Goal: Task Accomplishment & Management: Manage account settings

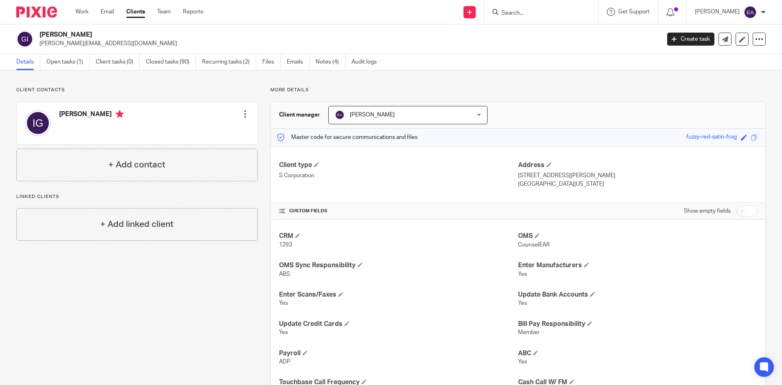
scroll to position [10, 0]
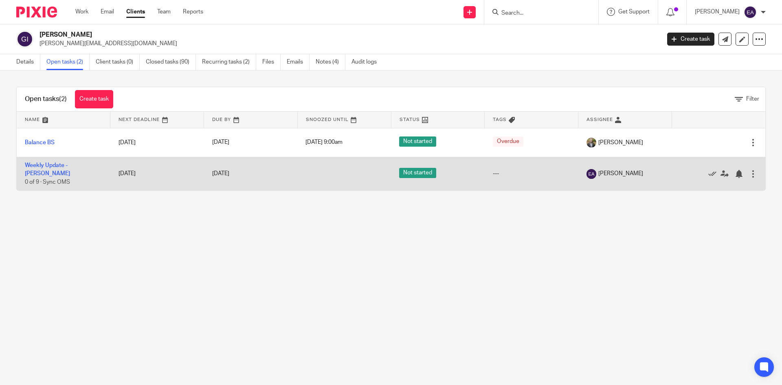
click at [64, 172] on td "Weekly Update - Gerszewski 0 of 9 · Sync OMS" at bounding box center [64, 173] width 94 height 33
click at [66, 169] on link "Weekly Update - [PERSON_NAME]" at bounding box center [47, 170] width 45 height 14
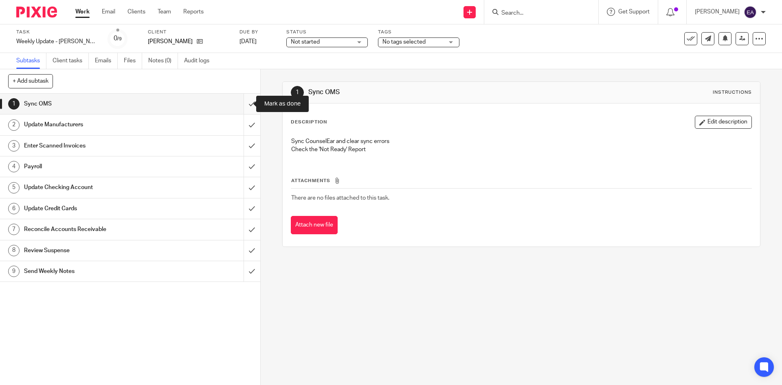
click at [242, 107] on input "submit" at bounding box center [130, 104] width 260 height 20
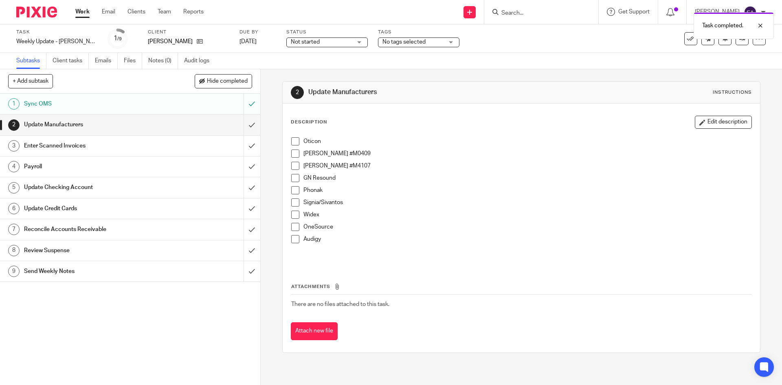
click at [295, 143] on span at bounding box center [295, 141] width 8 height 8
click at [294, 155] on span at bounding box center [295, 153] width 8 height 8
drag, startPoint x: 294, startPoint y: 164, endPoint x: 294, endPoint y: 177, distance: 13.4
click at [294, 165] on span at bounding box center [295, 166] width 8 height 8
click at [294, 180] on span at bounding box center [295, 178] width 8 height 8
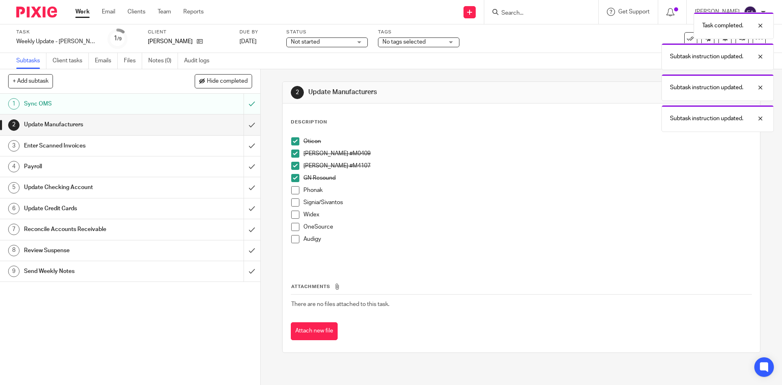
click at [292, 190] on span at bounding box center [295, 190] width 8 height 8
click at [291, 202] on span at bounding box center [295, 202] width 8 height 8
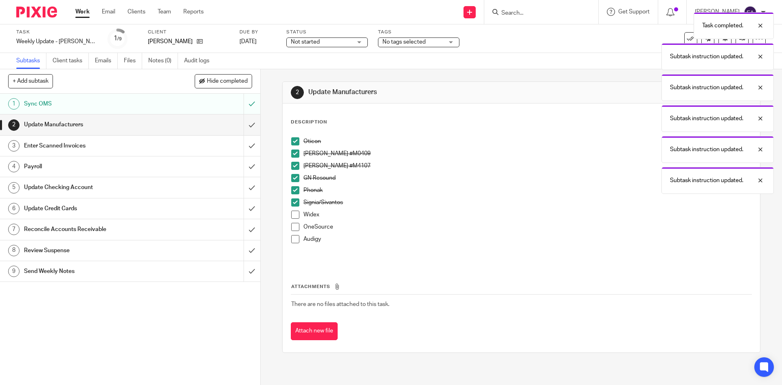
click at [296, 218] on span at bounding box center [295, 215] width 8 height 8
click at [294, 227] on span at bounding box center [295, 227] width 8 height 8
click at [292, 242] on span at bounding box center [295, 239] width 8 height 8
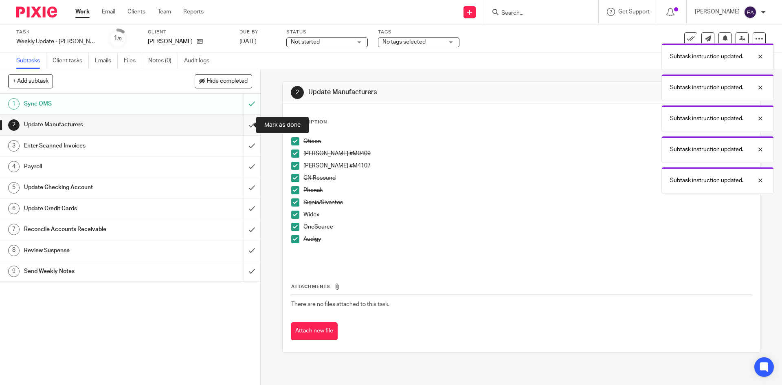
click at [244, 127] on input "submit" at bounding box center [130, 124] width 260 height 20
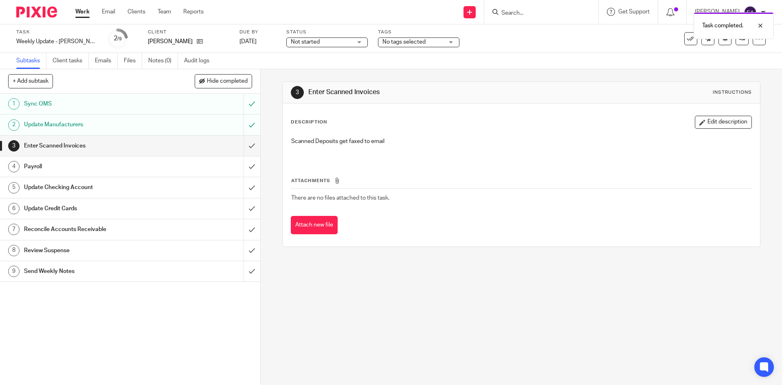
click at [204, 167] on div "Payroll" at bounding box center [129, 166] width 211 height 12
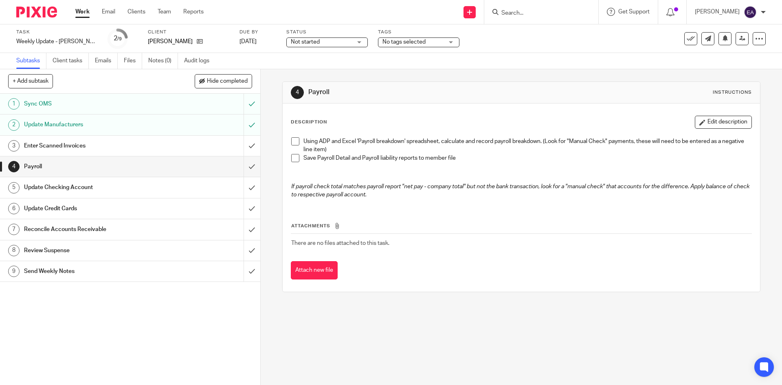
click at [293, 143] on span at bounding box center [295, 141] width 8 height 8
click at [292, 154] on span at bounding box center [295, 158] width 8 height 8
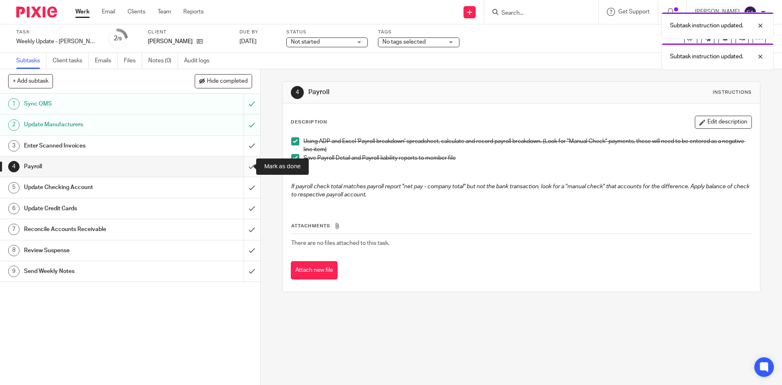
click at [244, 168] on input "submit" at bounding box center [130, 166] width 260 height 20
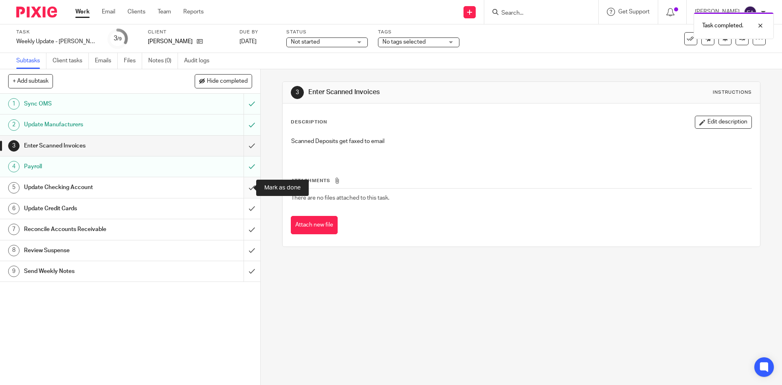
click at [245, 186] on input "submit" at bounding box center [130, 187] width 260 height 20
click at [246, 213] on input "submit" at bounding box center [130, 208] width 260 height 20
click at [187, 211] on div "Update Credit Cards" at bounding box center [129, 208] width 211 height 12
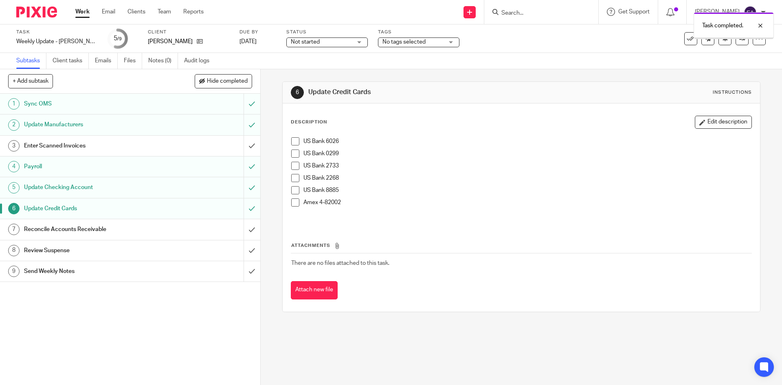
click at [291, 141] on span at bounding box center [295, 141] width 8 height 8
click at [292, 154] on span at bounding box center [295, 153] width 8 height 8
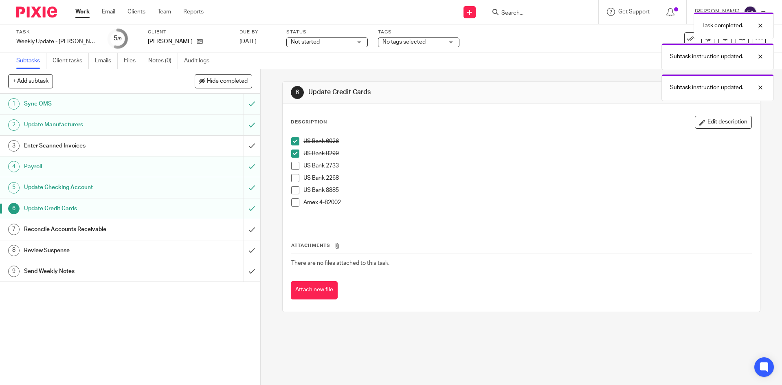
click at [292, 165] on span at bounding box center [295, 166] width 8 height 8
click at [292, 174] on span at bounding box center [295, 178] width 8 height 8
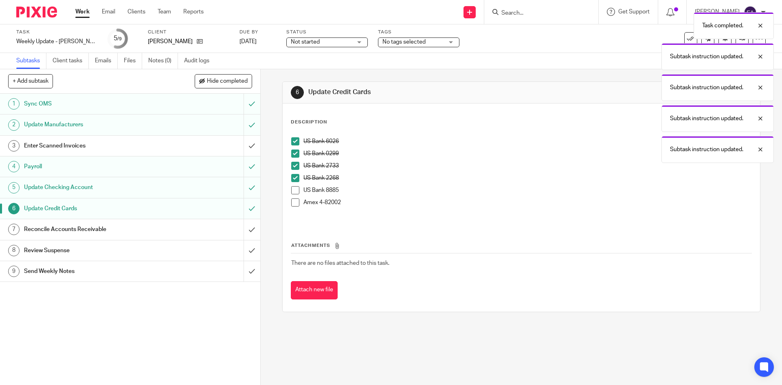
click at [291, 189] on span at bounding box center [295, 190] width 8 height 8
click at [292, 202] on span at bounding box center [295, 202] width 8 height 8
click at [184, 183] on div "Update Checking Account" at bounding box center [129, 187] width 211 height 12
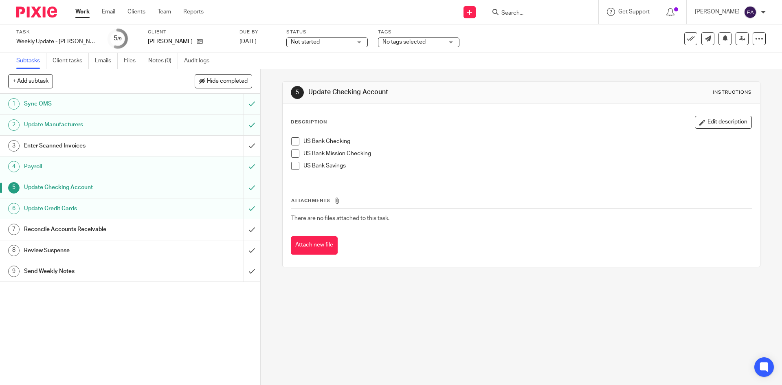
click at [291, 141] on span at bounding box center [295, 141] width 8 height 8
click at [292, 154] on span at bounding box center [295, 153] width 8 height 8
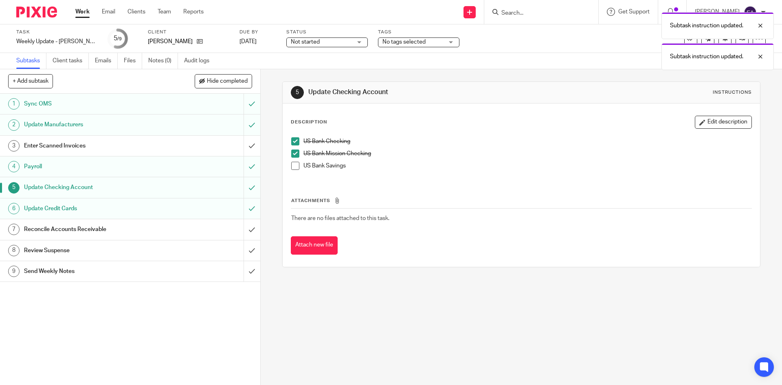
click at [293, 167] on span at bounding box center [295, 166] width 8 height 8
click at [136, 230] on h1 "Reconcile Accounts Receivable" at bounding box center [94, 229] width 141 height 12
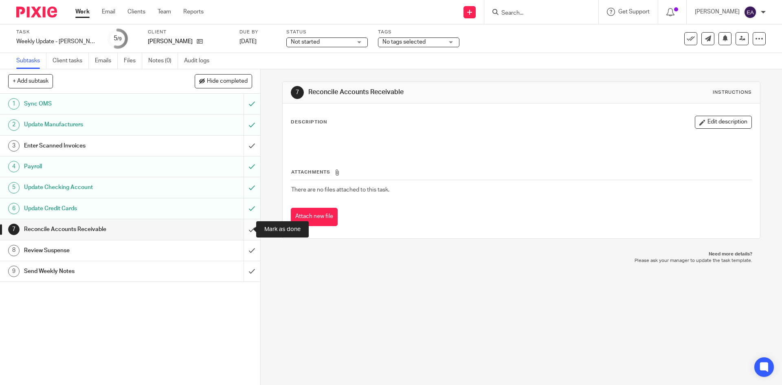
click at [244, 231] on input "submit" at bounding box center [130, 229] width 260 height 20
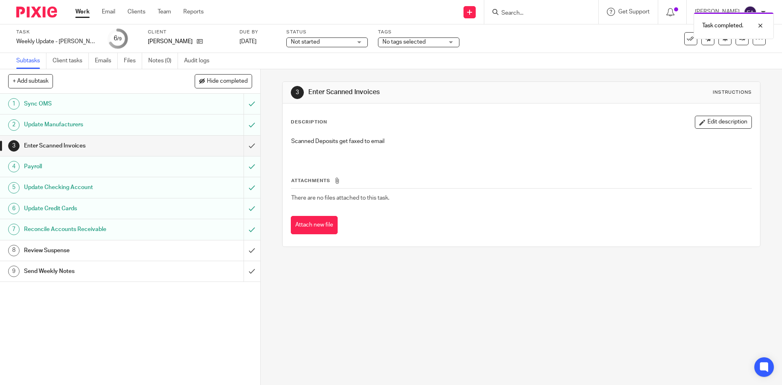
click at [203, 251] on div "Review Suspense" at bounding box center [129, 250] width 211 height 12
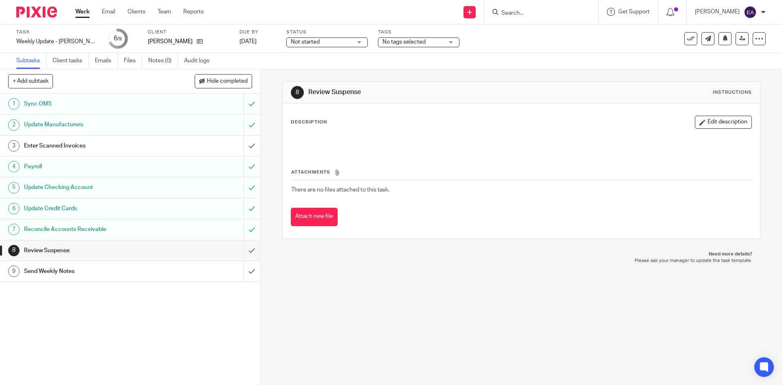
click at [244, 252] on input "submit" at bounding box center [130, 250] width 260 height 20
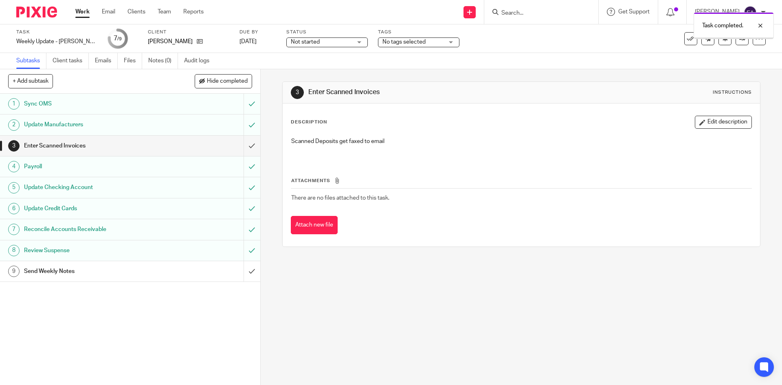
click at [128, 273] on h1 "Send Weekly Notes" at bounding box center [94, 271] width 141 height 12
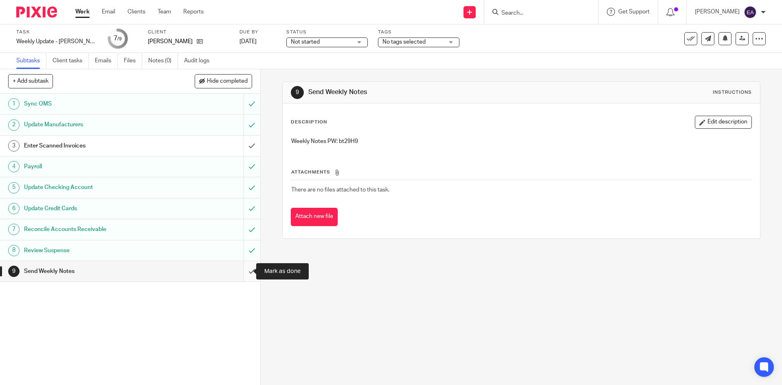
click at [243, 272] on input "submit" at bounding box center [130, 271] width 260 height 20
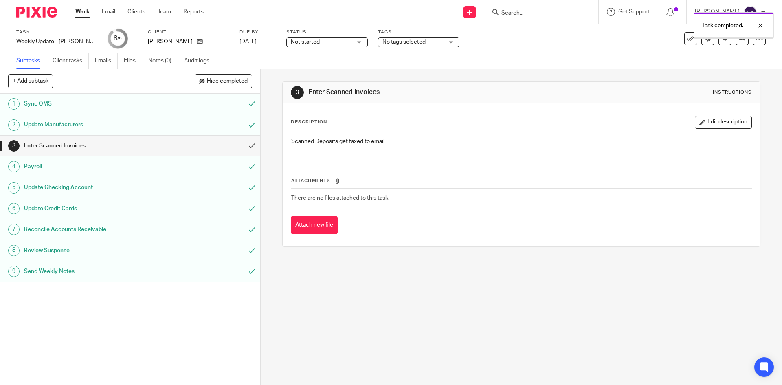
click at [136, 187] on h1 "Update Checking Account" at bounding box center [94, 187] width 141 height 12
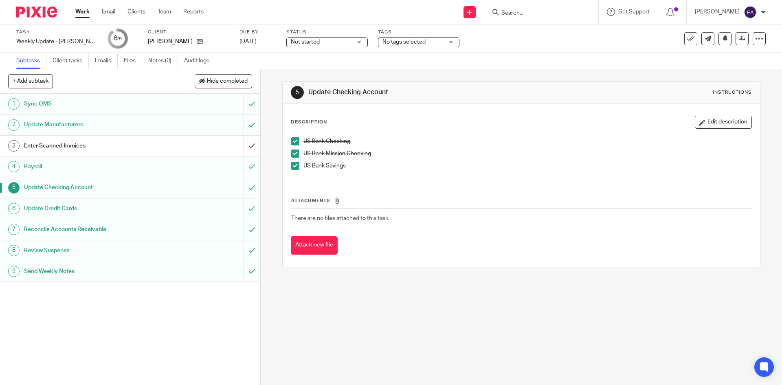
click at [535, 11] on input "Search" at bounding box center [537, 13] width 73 height 7
type input "bea"
click at [540, 33] on link at bounding box center [549, 32] width 101 height 12
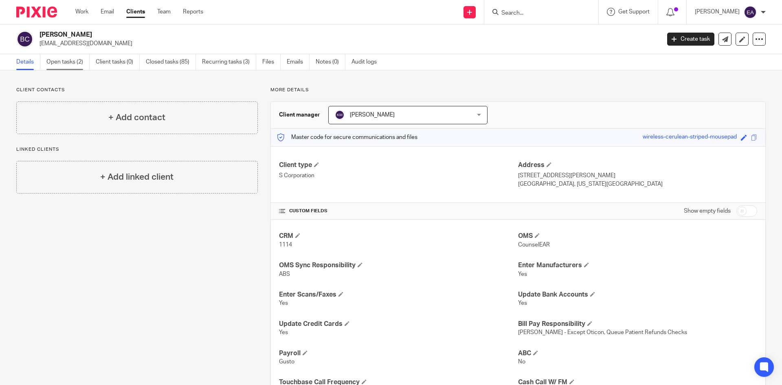
click at [56, 62] on link "Open tasks (2)" at bounding box center [67, 62] width 43 height 16
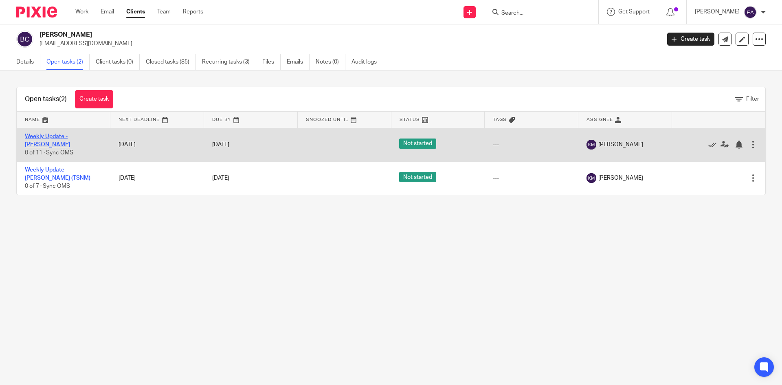
click at [70, 138] on link "Weekly Update - [PERSON_NAME]" at bounding box center [47, 141] width 45 height 14
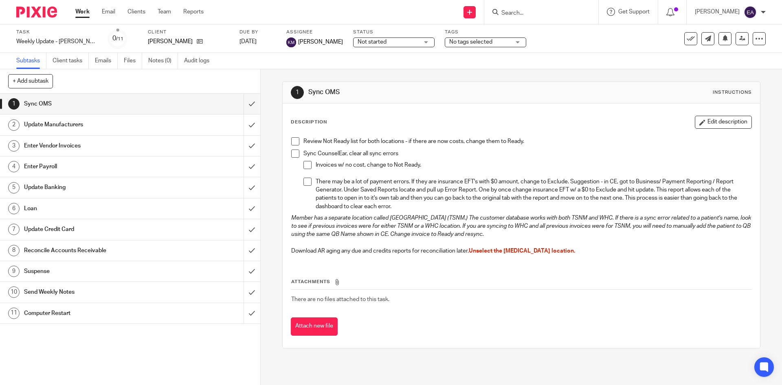
click at [291, 142] on span at bounding box center [295, 141] width 8 height 8
click at [293, 158] on li "Sync CounselEar, clear all sync errors Invoices w/ no cost, change to Not Ready…" at bounding box center [521, 181] width 460 height 64
click at [299, 153] on li "Sync CounselEar, clear all sync errors Invoices w/ no cost, change to Not Ready…" at bounding box center [521, 181] width 460 height 64
click at [293, 153] on span at bounding box center [295, 153] width 8 height 8
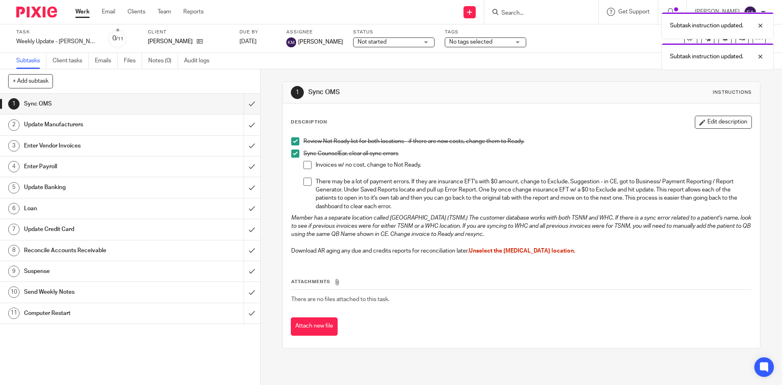
click at [307, 167] on span at bounding box center [307, 165] width 8 height 8
click at [307, 183] on span at bounding box center [307, 182] width 8 height 8
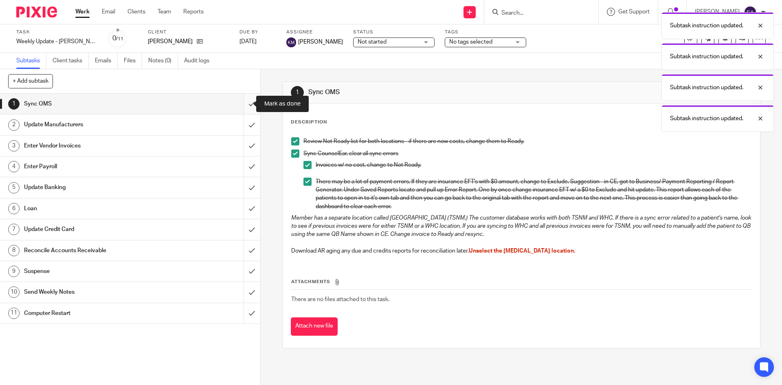
click at [241, 106] on input "submit" at bounding box center [130, 104] width 260 height 20
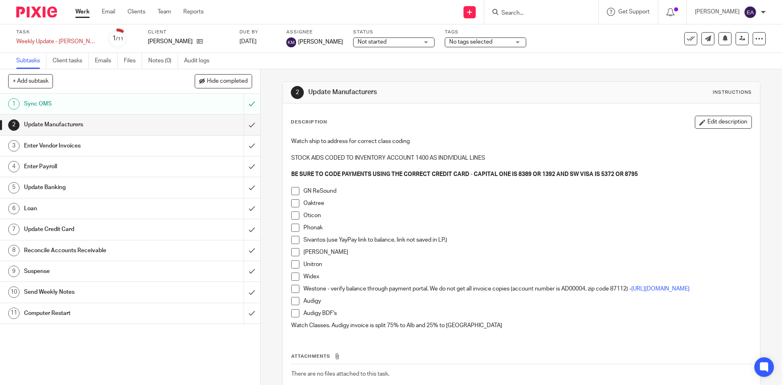
click at [295, 189] on span at bounding box center [295, 191] width 8 height 8
click at [295, 217] on span at bounding box center [295, 215] width 8 height 8
click at [291, 203] on span at bounding box center [295, 203] width 8 height 8
click at [293, 227] on span at bounding box center [295, 228] width 8 height 8
click at [291, 254] on span at bounding box center [295, 252] width 8 height 8
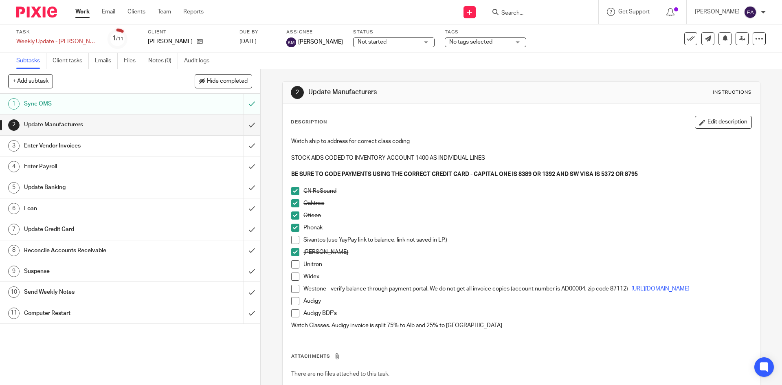
click at [293, 266] on span at bounding box center [295, 264] width 8 height 8
click at [293, 274] on span at bounding box center [295, 277] width 8 height 8
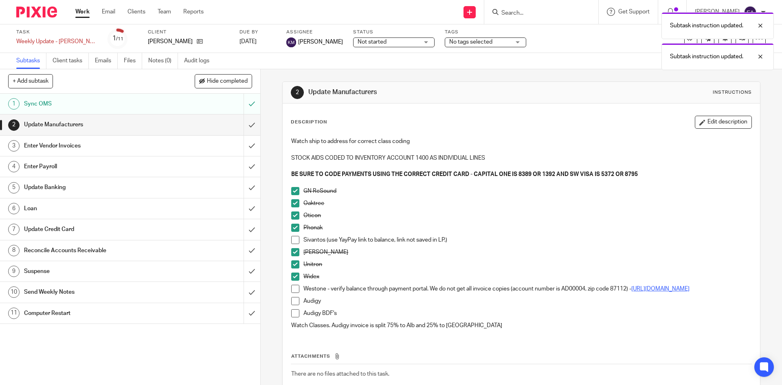
click at [631, 292] on link "https://53.billerdirectexpress.com/ebpp/WestoneLabs/Login/Index" at bounding box center [660, 289] width 58 height 6
click at [295, 240] on span at bounding box center [295, 240] width 8 height 8
click at [295, 289] on span at bounding box center [295, 289] width 8 height 8
click at [291, 304] on span at bounding box center [295, 301] width 8 height 8
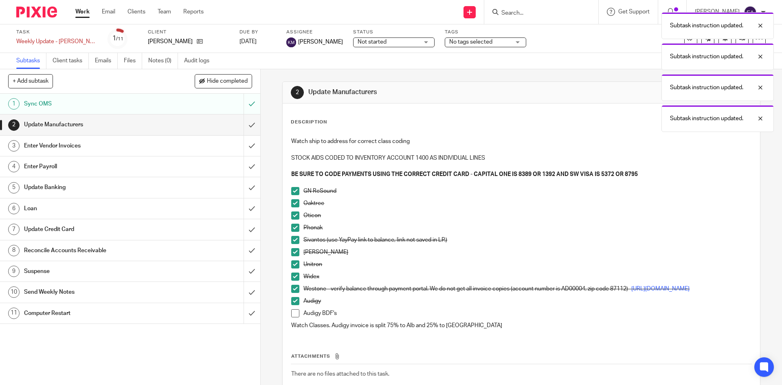
click at [294, 316] on span at bounding box center [295, 313] width 8 height 8
click at [245, 128] on input "submit" at bounding box center [130, 124] width 260 height 20
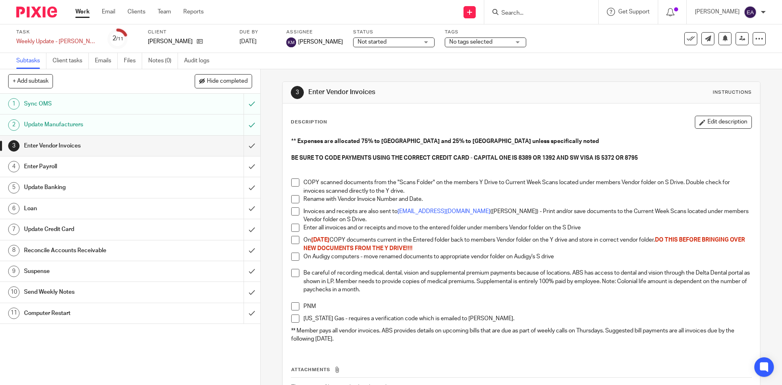
click at [291, 185] on span at bounding box center [295, 182] width 8 height 8
click at [292, 200] on span at bounding box center [295, 199] width 8 height 8
click at [295, 211] on span at bounding box center [295, 211] width 8 height 8
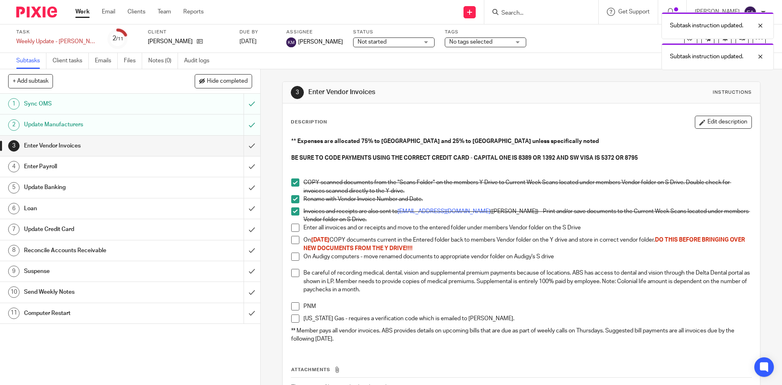
click at [295, 225] on span at bounding box center [295, 228] width 8 height 8
click at [295, 239] on span at bounding box center [295, 240] width 8 height 8
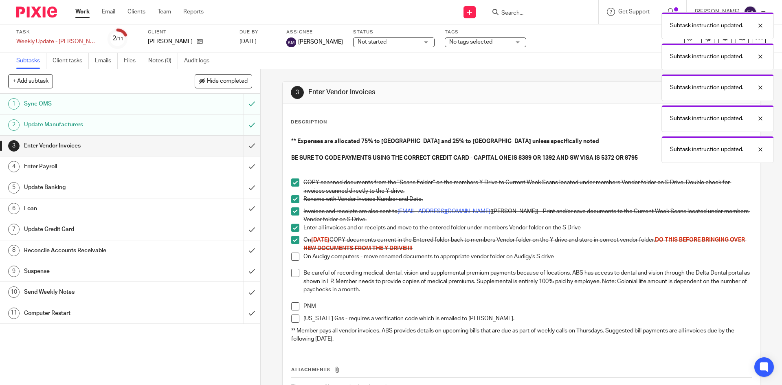
click at [291, 257] on span at bounding box center [295, 257] width 8 height 8
click at [292, 274] on span at bounding box center [295, 273] width 8 height 8
click at [291, 310] on li "PNM" at bounding box center [521, 308] width 460 height 12
drag, startPoint x: 289, startPoint y: 308, endPoint x: 291, endPoint y: 321, distance: 13.5
click at [291, 308] on span at bounding box center [295, 306] width 8 height 8
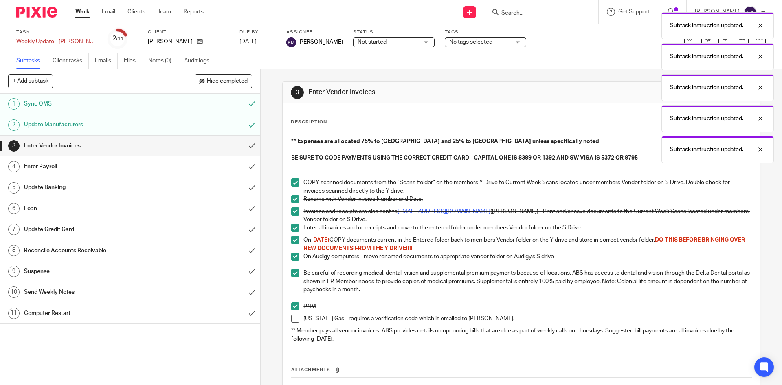
click at [291, 318] on span at bounding box center [295, 318] width 8 height 8
click at [243, 145] on input "submit" at bounding box center [130, 146] width 260 height 20
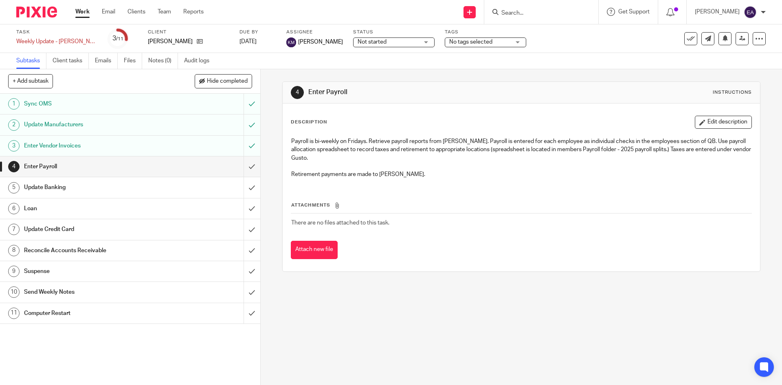
click at [121, 190] on h1 "Update Banking" at bounding box center [94, 187] width 141 height 12
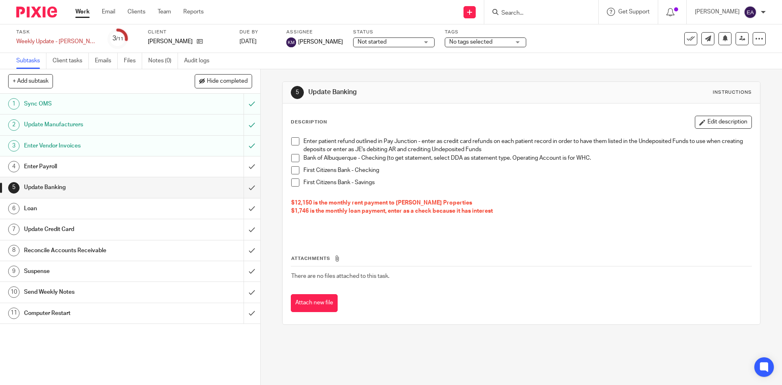
click at [291, 141] on span at bounding box center [295, 141] width 8 height 8
click at [292, 156] on span at bounding box center [295, 158] width 8 height 8
click at [294, 169] on span at bounding box center [295, 170] width 8 height 8
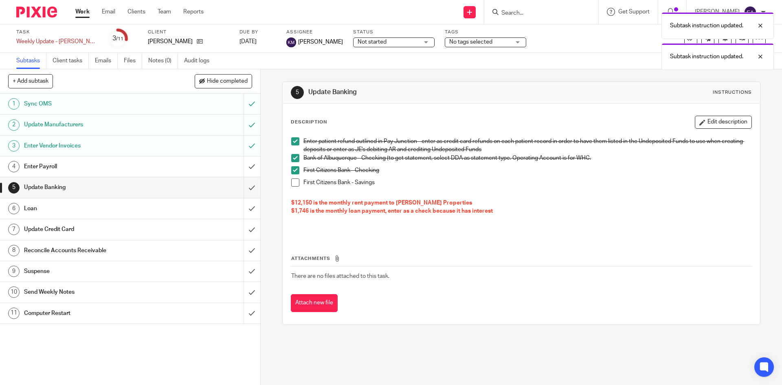
click at [295, 185] on span at bounding box center [295, 182] width 8 height 8
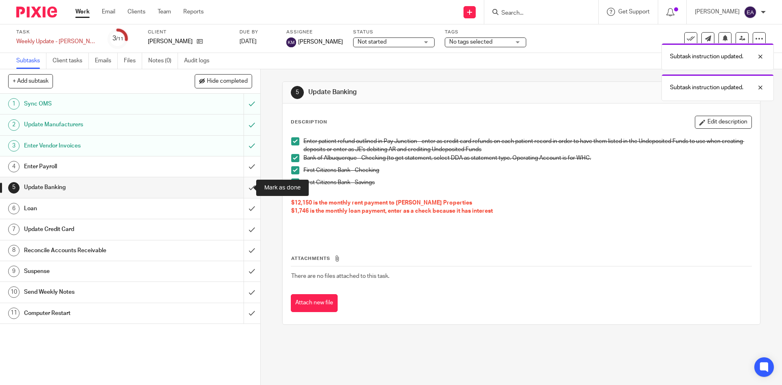
click at [245, 187] on input "submit" at bounding box center [130, 187] width 260 height 20
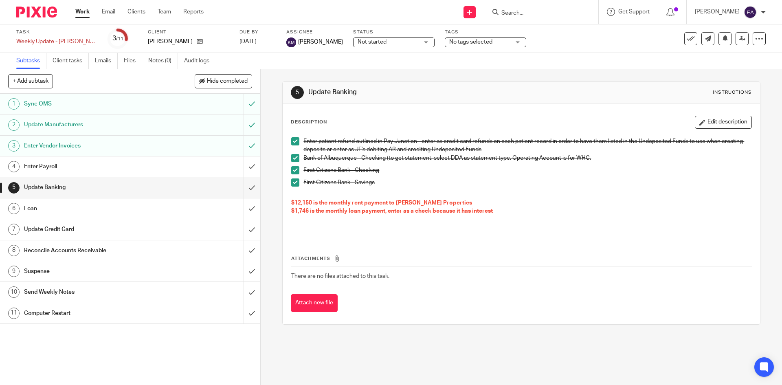
click at [145, 228] on h1 "Update Credit Card" at bounding box center [94, 229] width 141 height 12
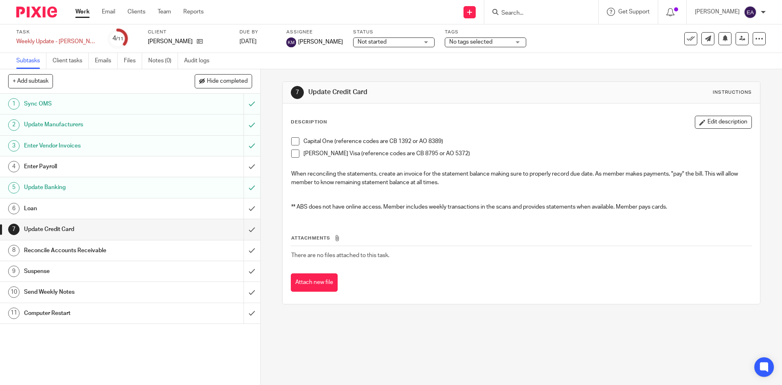
click at [119, 246] on h1 "Reconcile Accounts Receivable" at bounding box center [94, 250] width 141 height 12
click at [71, 273] on h1 "Suspense" at bounding box center [94, 271] width 141 height 12
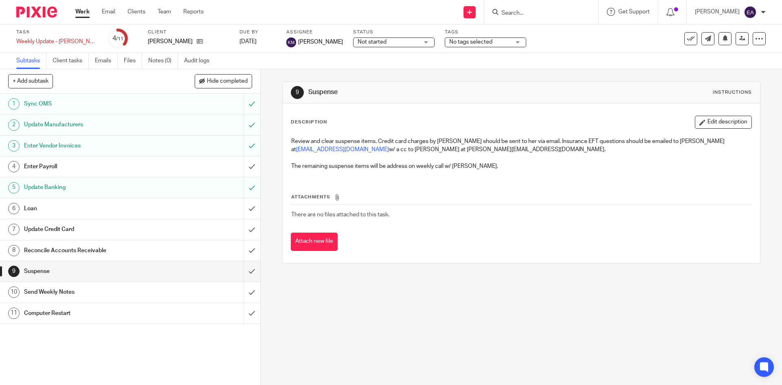
click at [75, 295] on h1 "Send Weekly Notes" at bounding box center [94, 292] width 141 height 12
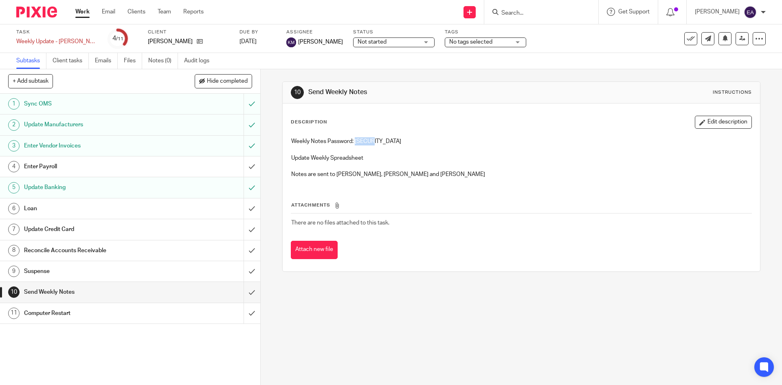
drag, startPoint x: 378, startPoint y: 137, endPoint x: 354, endPoint y: 136, distance: 24.0
click at [354, 136] on div "Weekly Notes Password: [SECURITY_DATA] Update Weekly Spreadsheet Notes are sent…" at bounding box center [521, 158] width 468 height 51
copy p "Worth1"
click at [239, 294] on input "submit" at bounding box center [130, 292] width 260 height 20
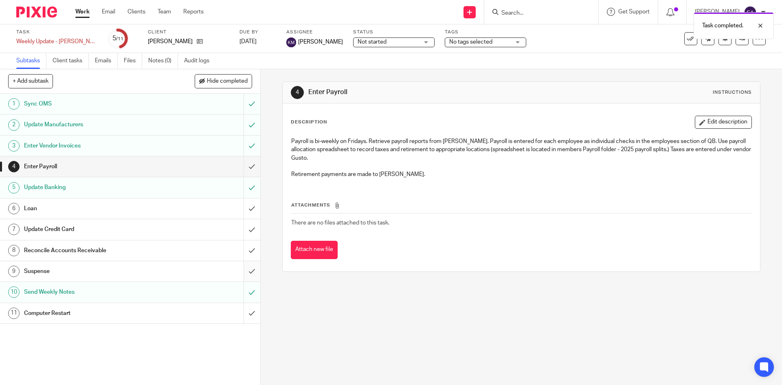
click at [243, 270] on input "submit" at bounding box center [130, 271] width 260 height 20
click at [242, 254] on input "submit" at bounding box center [130, 250] width 260 height 20
click at [540, 13] on div "Task completed." at bounding box center [582, 23] width 383 height 31
click at [531, 10] on div "Task completed." at bounding box center [582, 23] width 383 height 31
click at [547, 20] on div at bounding box center [541, 12] width 114 height 24
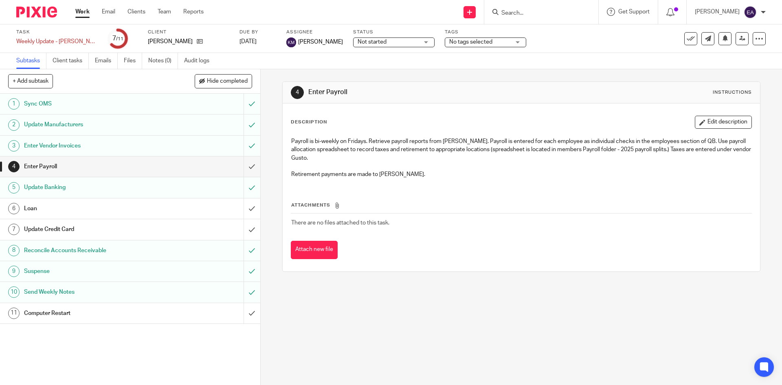
click at [541, 11] on input "Search" at bounding box center [537, 13] width 73 height 7
type input "flig"
click at [537, 31] on link at bounding box center [549, 32] width 101 height 12
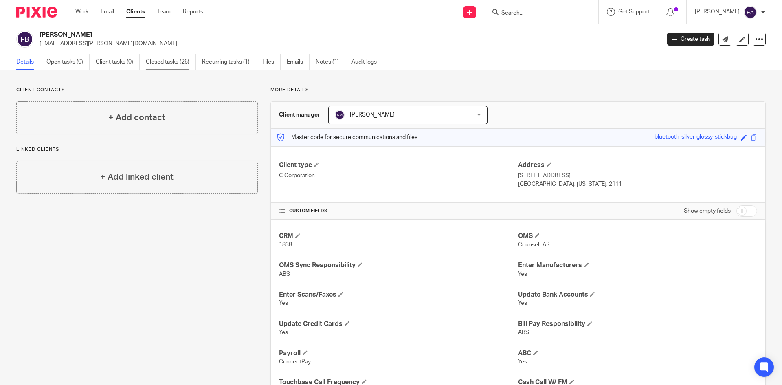
click at [174, 58] on link "Closed tasks (26)" at bounding box center [171, 62] width 50 height 16
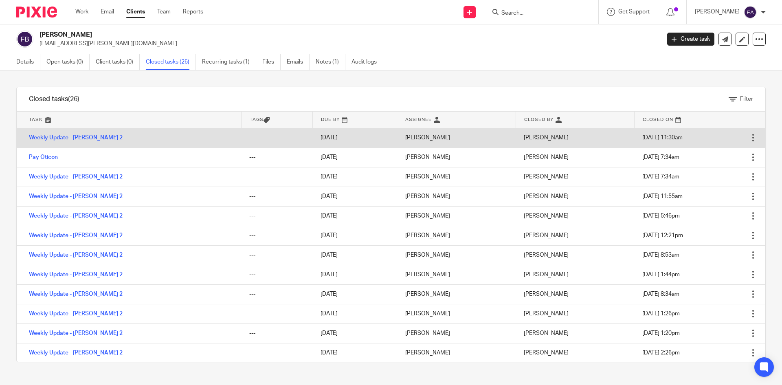
click at [76, 136] on link "Weekly Update - [PERSON_NAME] 2" at bounding box center [76, 138] width 94 height 6
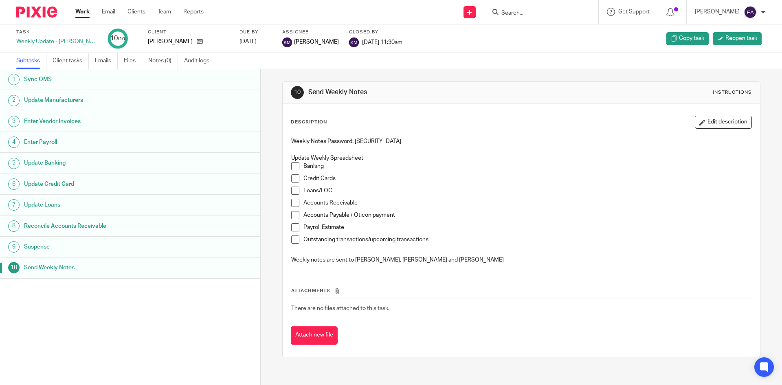
click at [72, 107] on link "2 Update Manufacturers" at bounding box center [130, 100] width 260 height 20
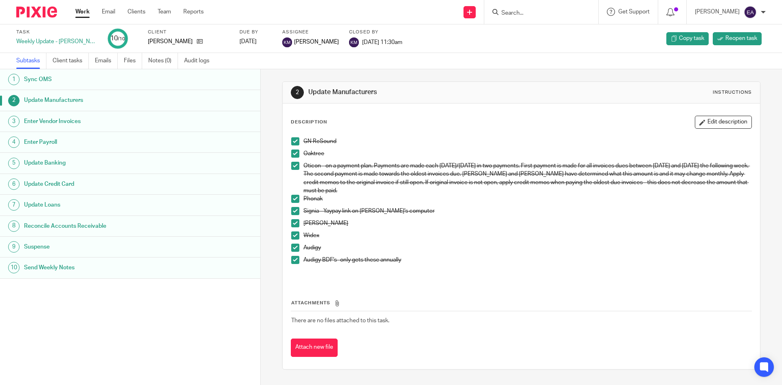
click at [297, 154] on span at bounding box center [295, 153] width 8 height 8
click at [291, 166] on span at bounding box center [295, 166] width 8 height 8
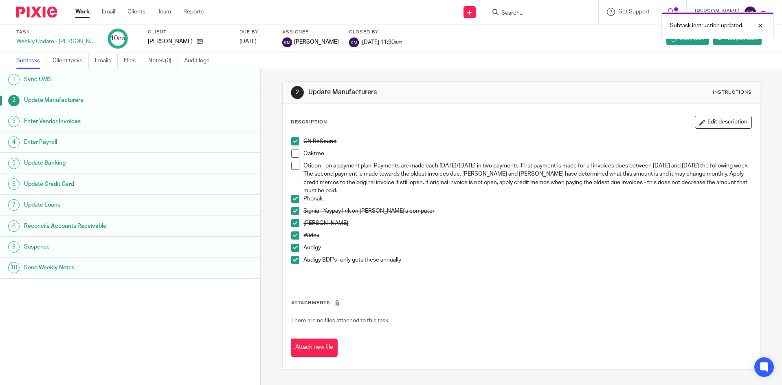
click at [292, 196] on span at bounding box center [295, 199] width 8 height 8
click at [291, 212] on span at bounding box center [295, 211] width 8 height 8
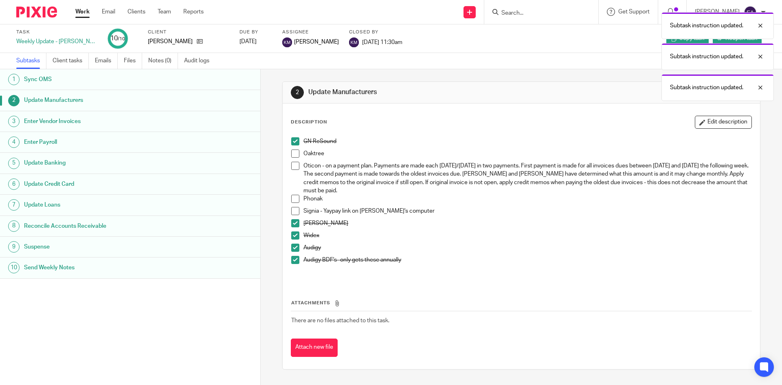
click at [293, 223] on span at bounding box center [295, 223] width 8 height 8
click at [292, 233] on span at bounding box center [295, 235] width 8 height 8
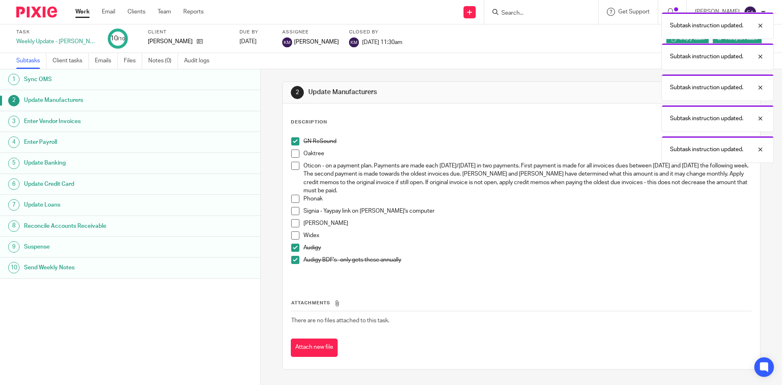
click at [291, 245] on span at bounding box center [295, 248] width 8 height 8
click at [291, 255] on li "Audigy" at bounding box center [521, 250] width 460 height 12
click at [296, 258] on span at bounding box center [295, 260] width 8 height 8
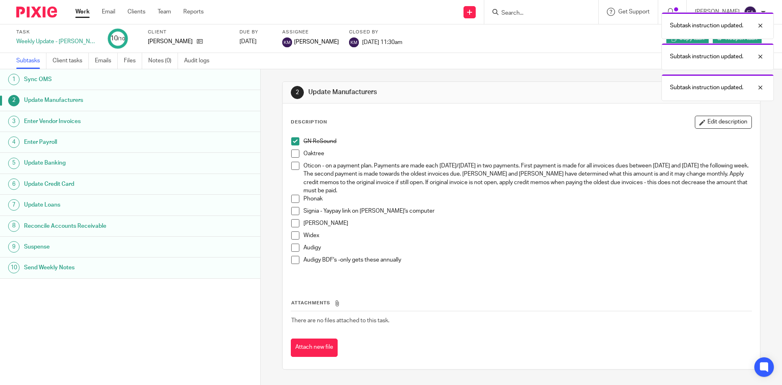
click at [294, 156] on span at bounding box center [295, 153] width 8 height 8
click at [292, 198] on span at bounding box center [295, 199] width 8 height 8
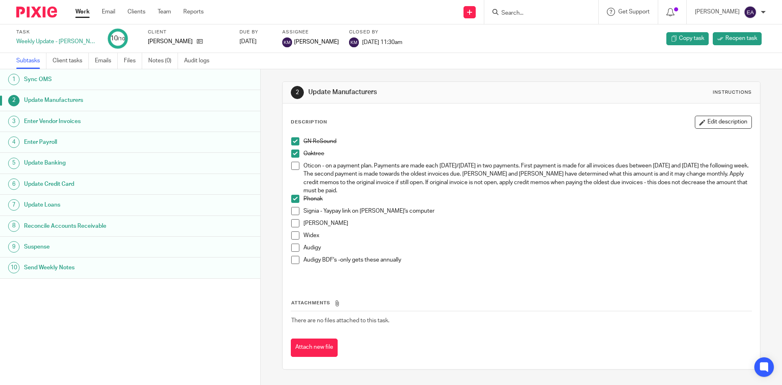
click at [295, 213] on span at bounding box center [295, 211] width 8 height 8
click at [292, 222] on span at bounding box center [295, 223] width 8 height 8
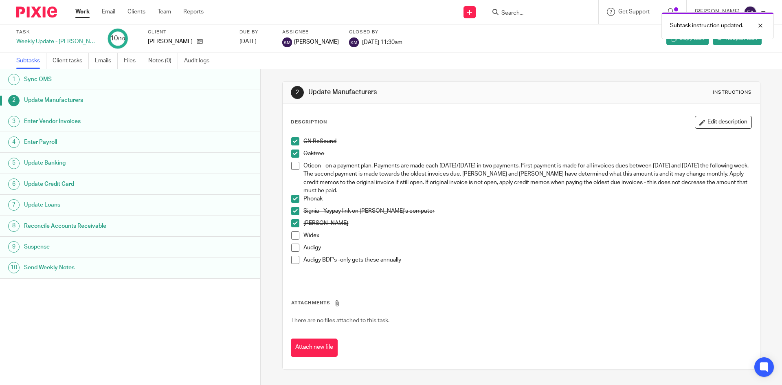
click at [294, 236] on span at bounding box center [295, 235] width 8 height 8
drag, startPoint x: 290, startPoint y: 251, endPoint x: 290, endPoint y: 260, distance: 9.0
click at [291, 251] on span at bounding box center [295, 248] width 8 height 8
click at [288, 266] on div "GN ReSound Oaktree Oticon - on a payment plan. Payments are made each [DATE]/[D…" at bounding box center [521, 207] width 468 height 149
click at [292, 262] on span at bounding box center [295, 260] width 8 height 8
